Goal: Task Accomplishment & Management: Complete application form

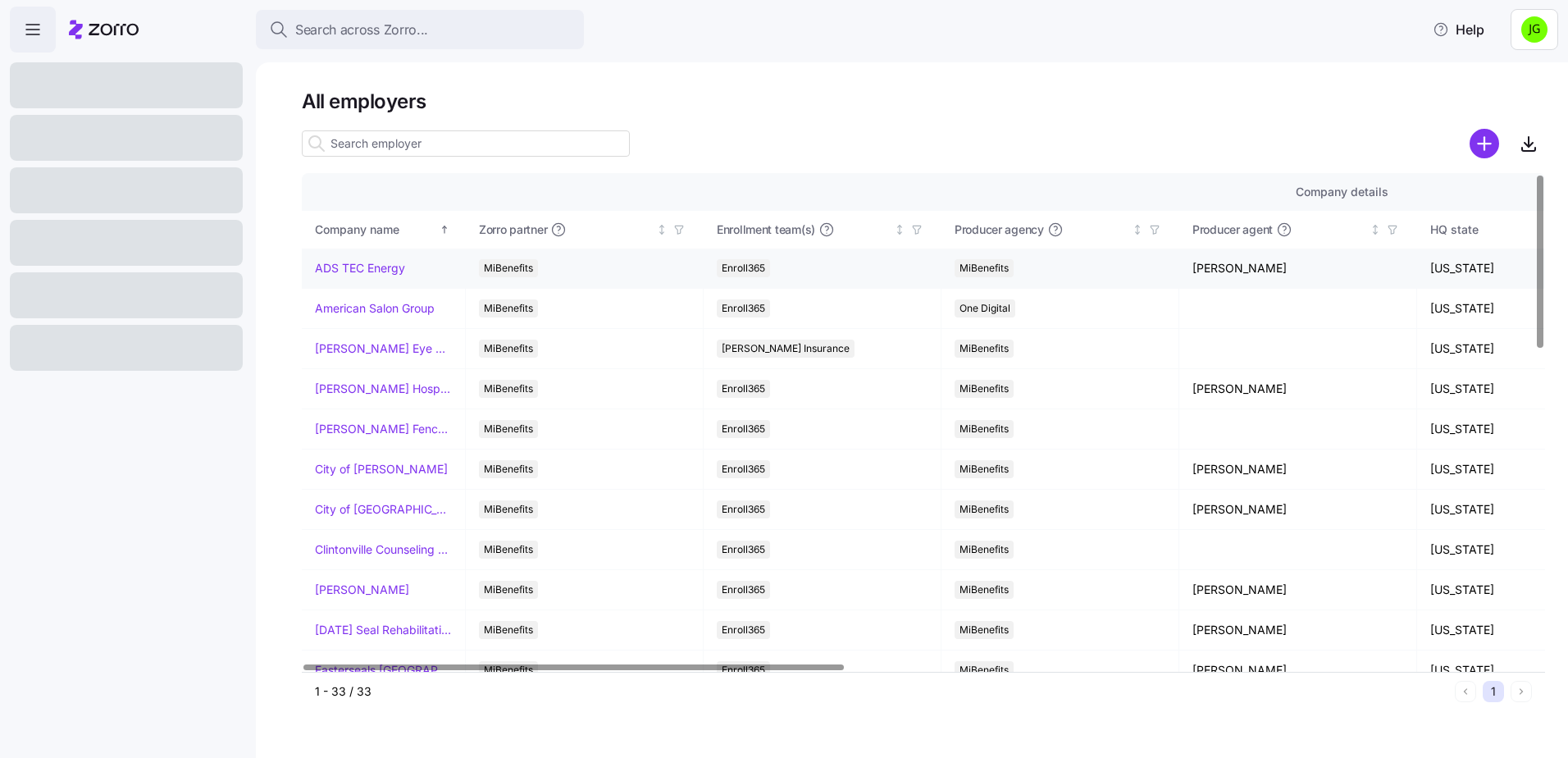
click at [368, 268] on link "ADS TEC Energy" at bounding box center [360, 268] width 90 height 17
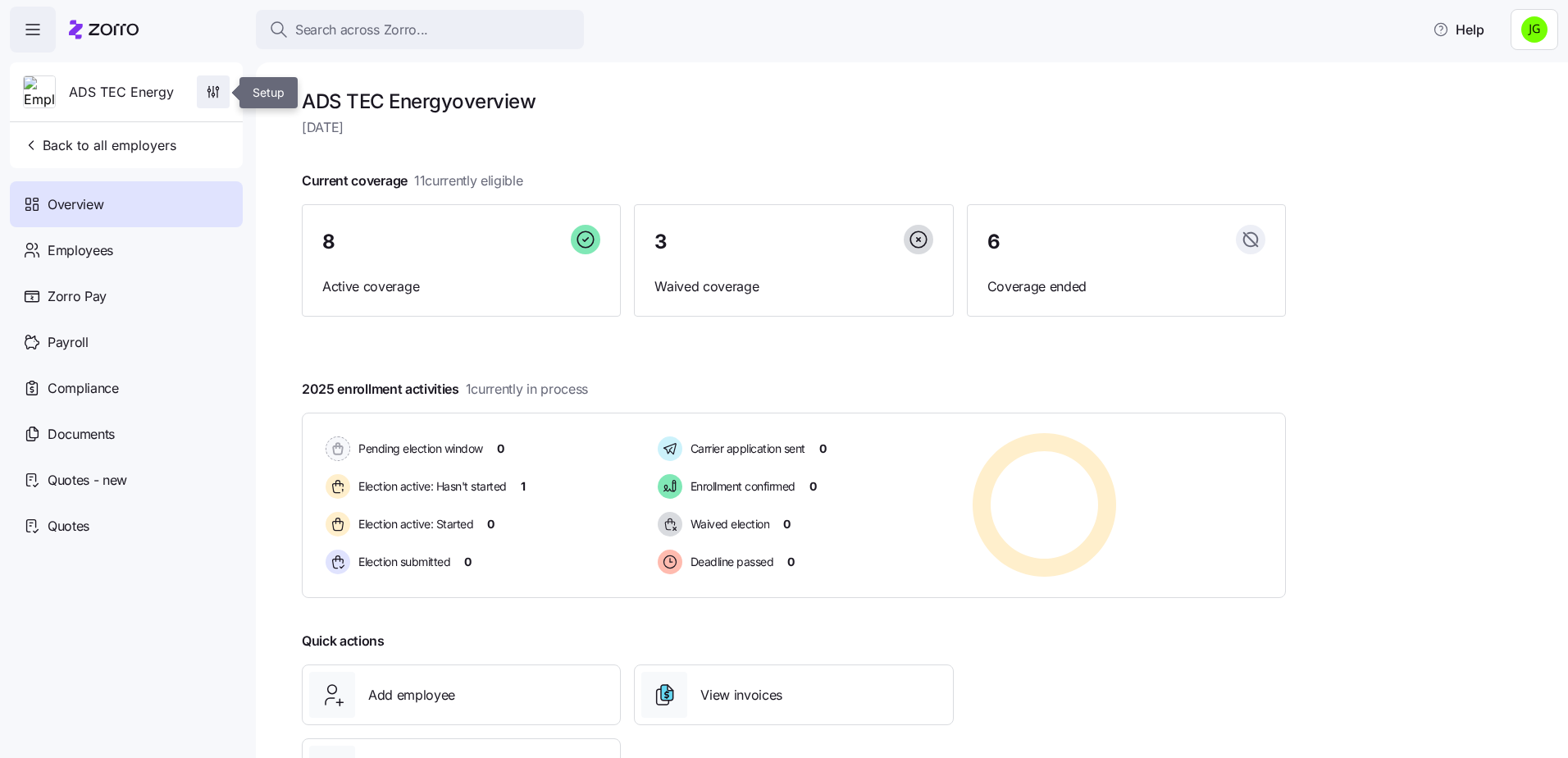
click at [208, 86] on icon "button" at bounding box center [213, 92] width 17 height 17
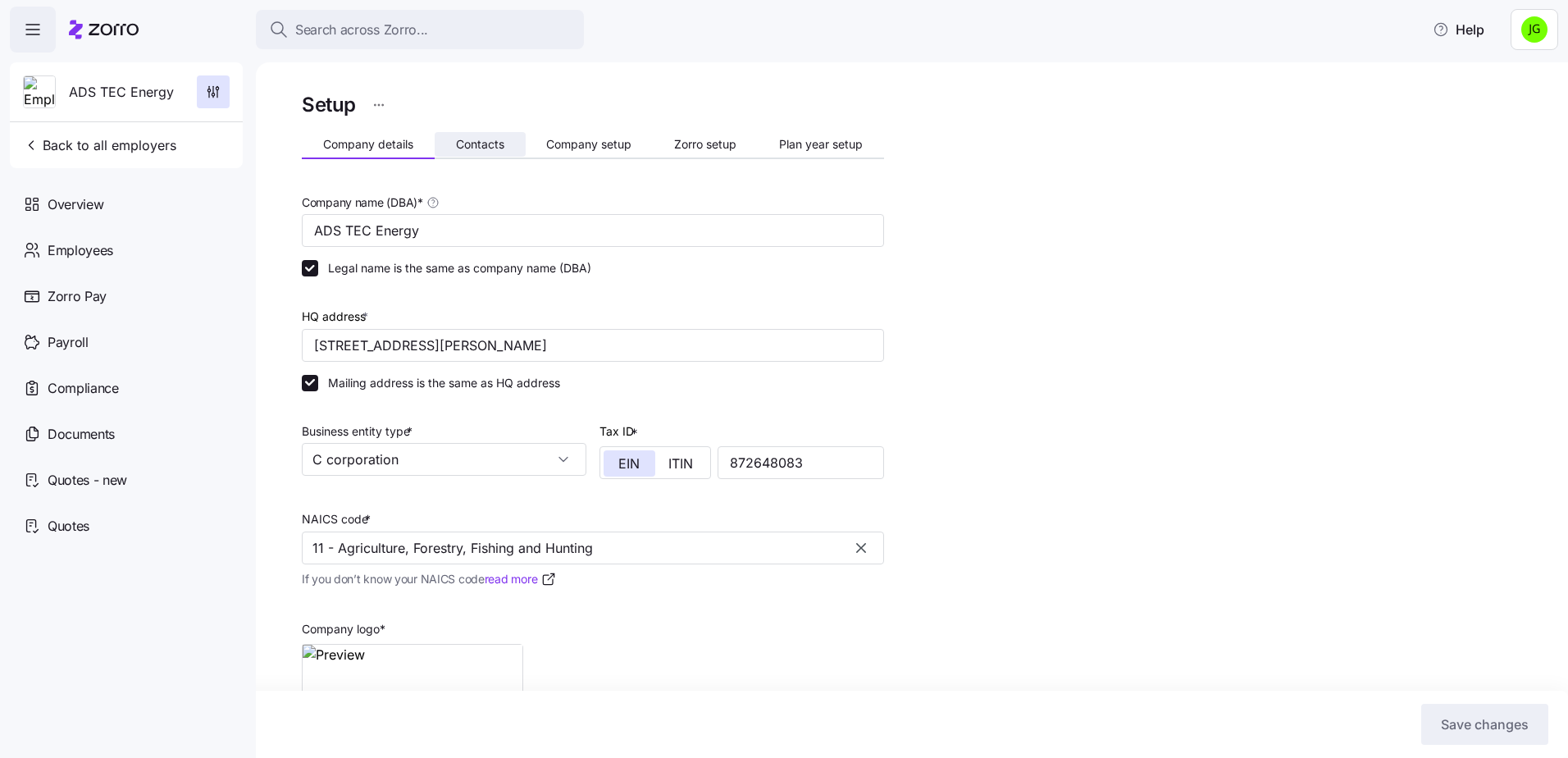
click at [477, 152] on button "Contacts" at bounding box center [480, 143] width 91 height 24
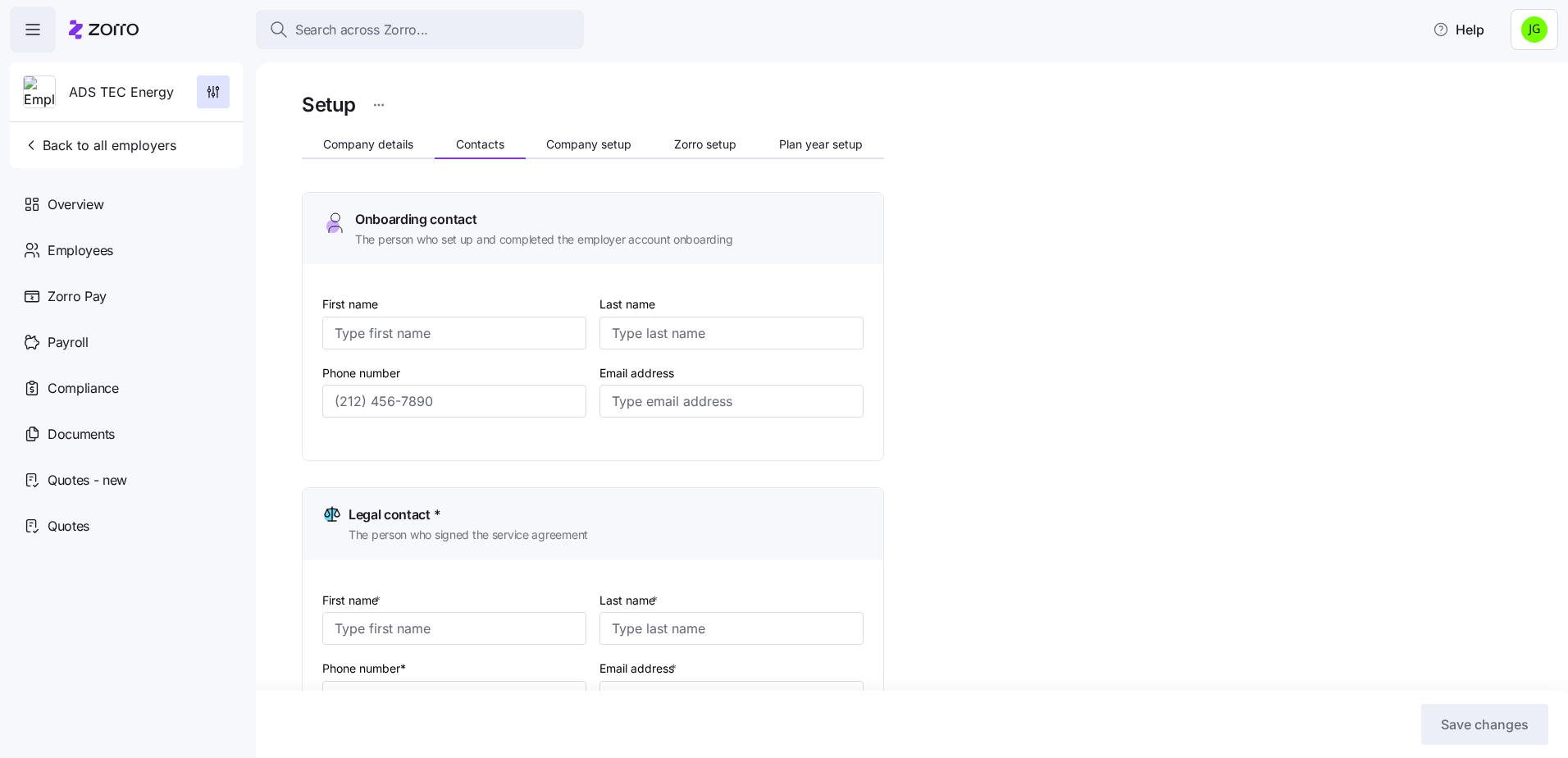
type input "[PERSON_NAME]"
type input "[PERSON_NAME][EMAIL_ADDRESS][DOMAIN_NAME]"
type input "[PERSON_NAME]"
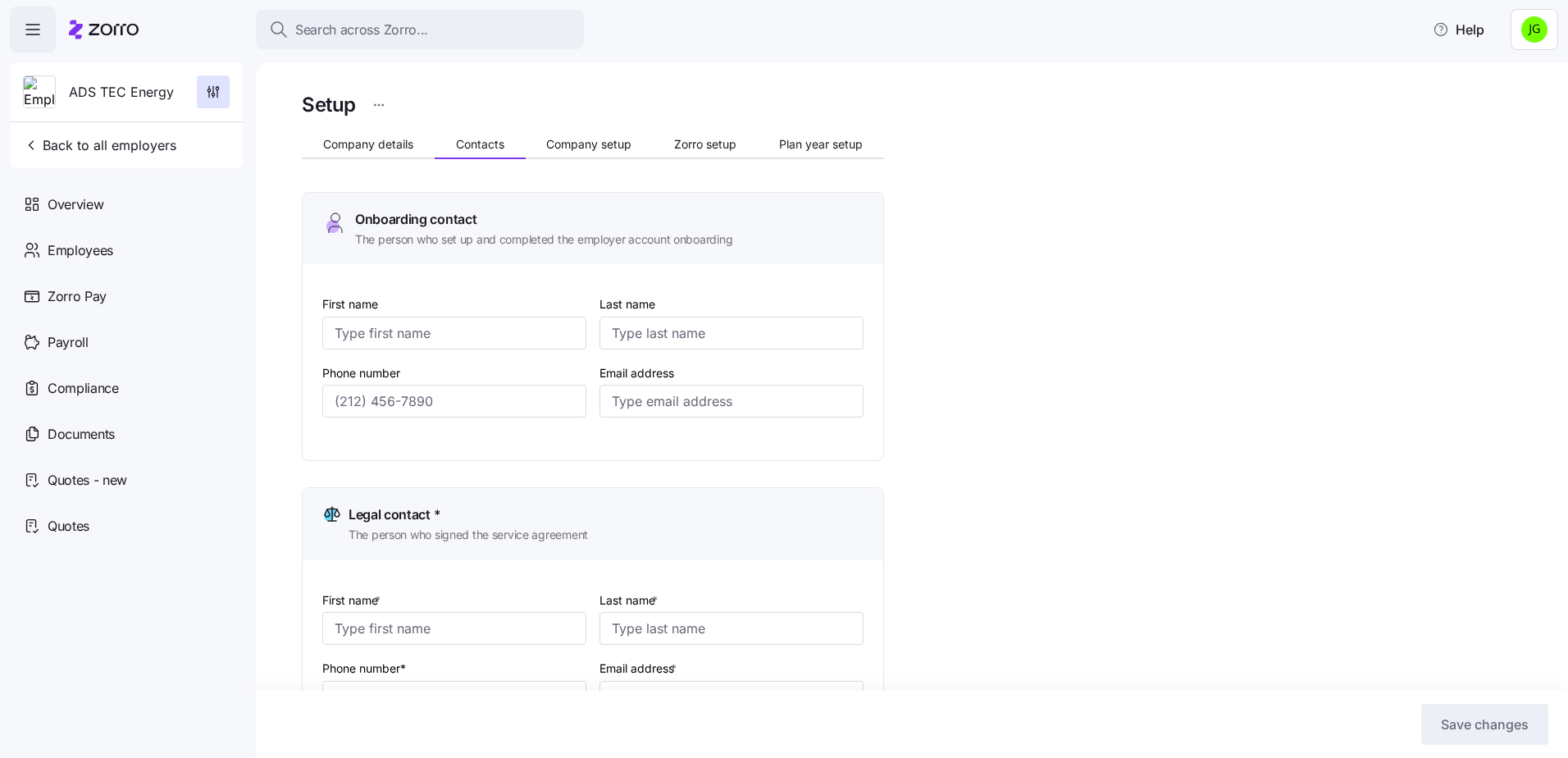
type input "[PERSON_NAME][EMAIL_ADDRESS][DOMAIN_NAME]"
type input "[PERSON_NAME]"
type input "[PERSON_NAME][EMAIL_ADDRESS][DOMAIN_NAME]"
type input "[PERSON_NAME]"
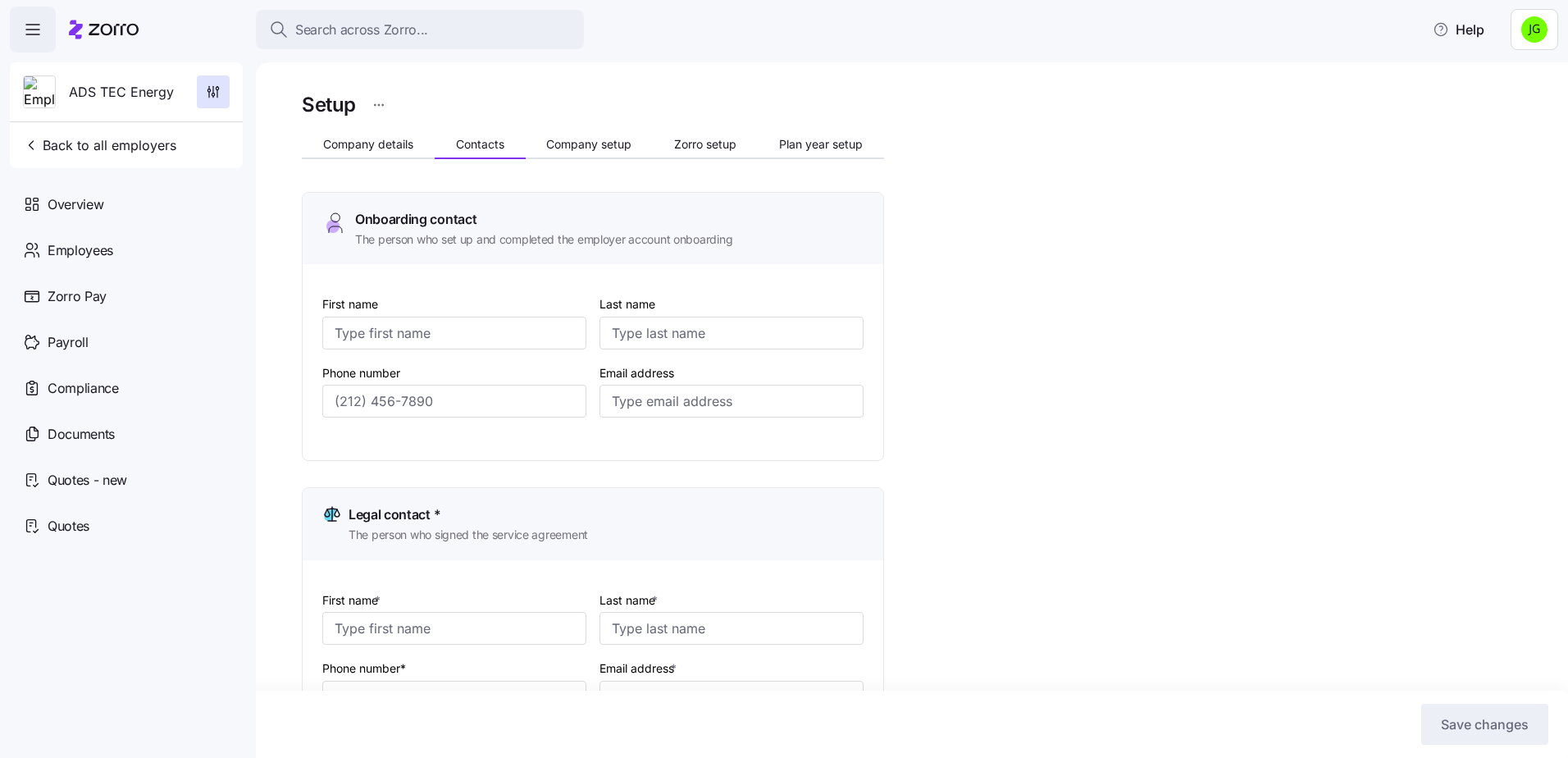
type input "[PERSON_NAME]"
type input "[PERSON_NAME][EMAIL_ADDRESS][DOMAIN_NAME]"
type input "[PHONE_NUMBER]"
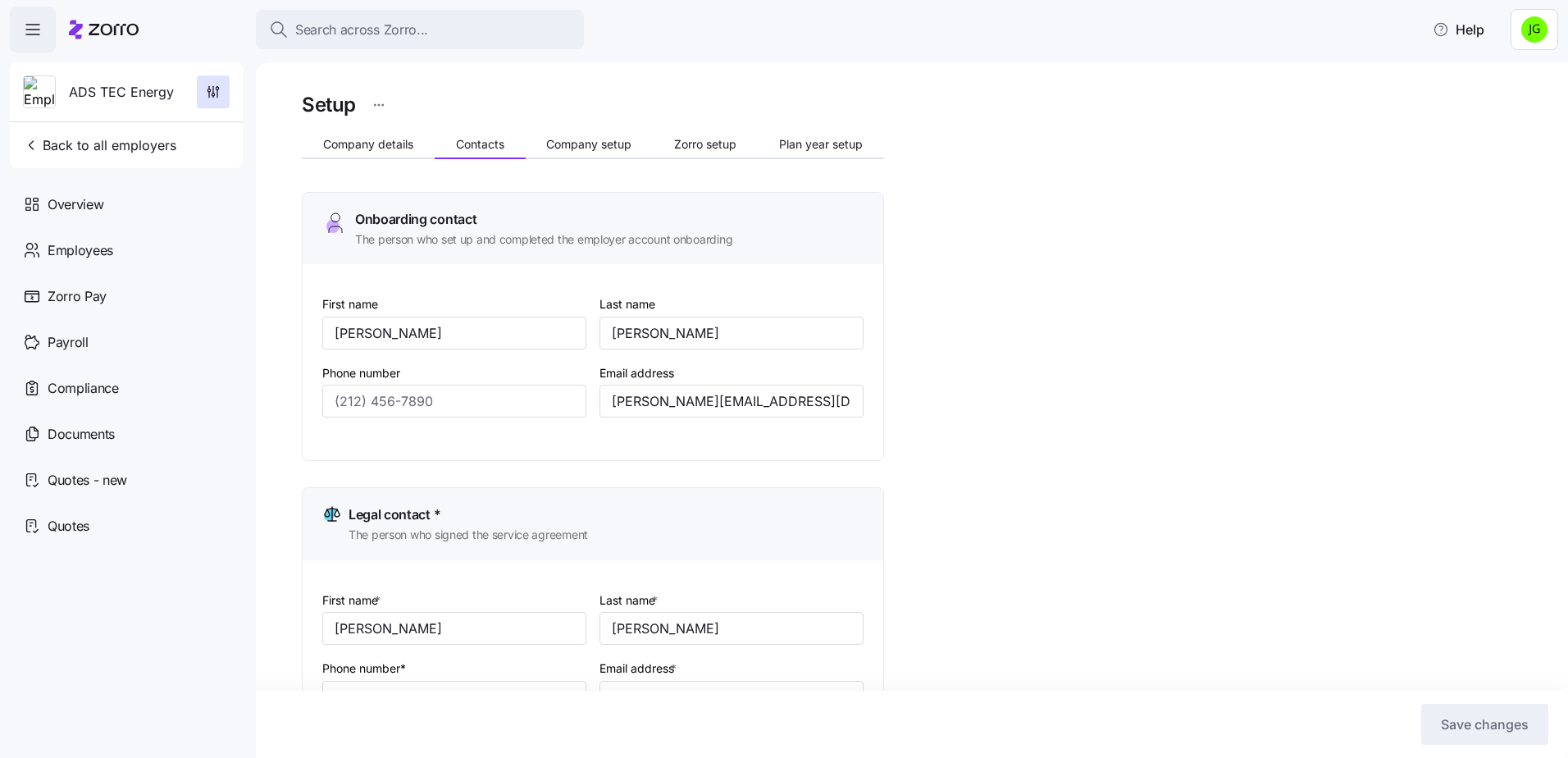
type input "[PHONE_NUMBER]"
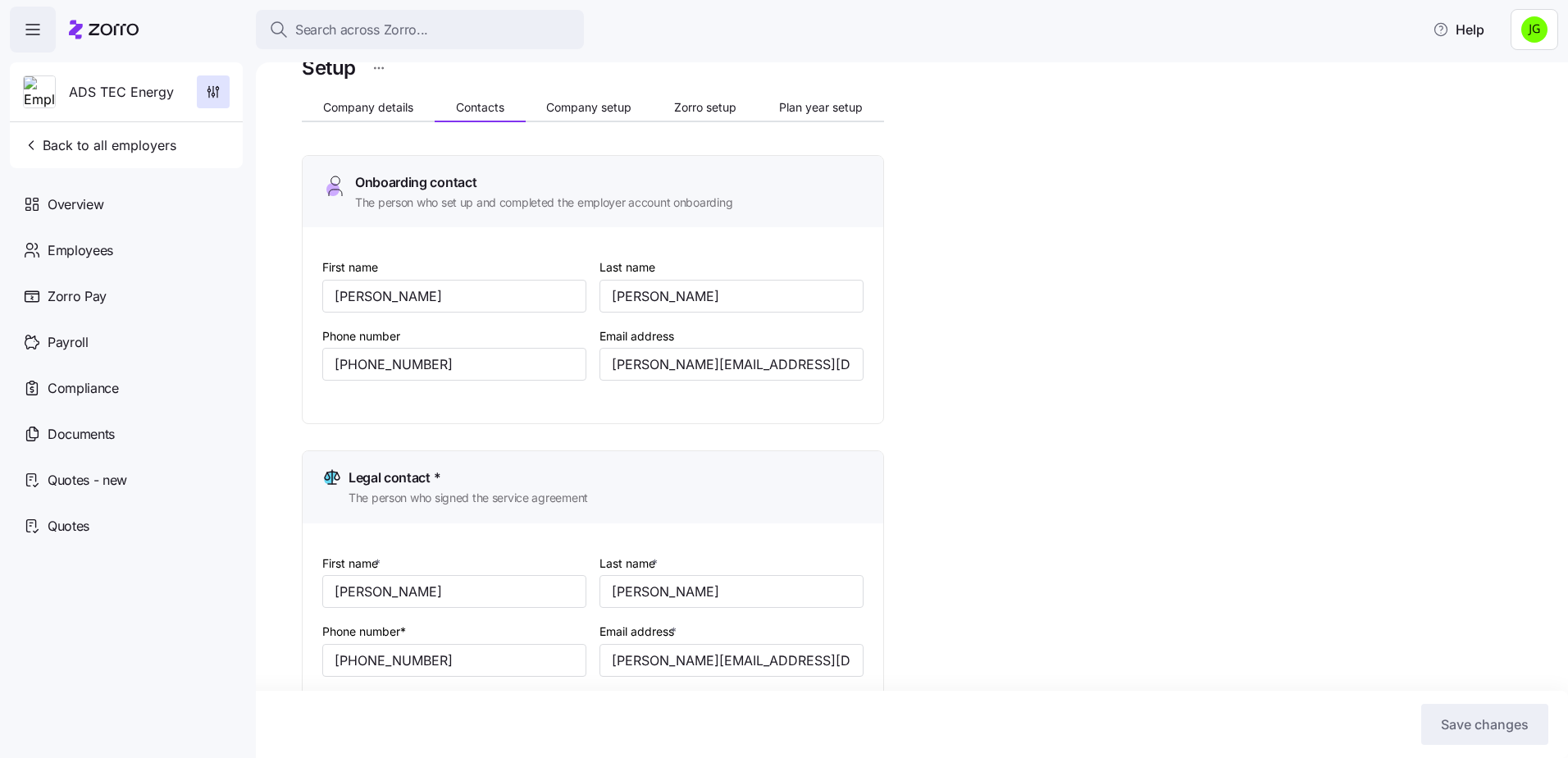
scroll to position [30, 0]
